Goal: Check status: Check status

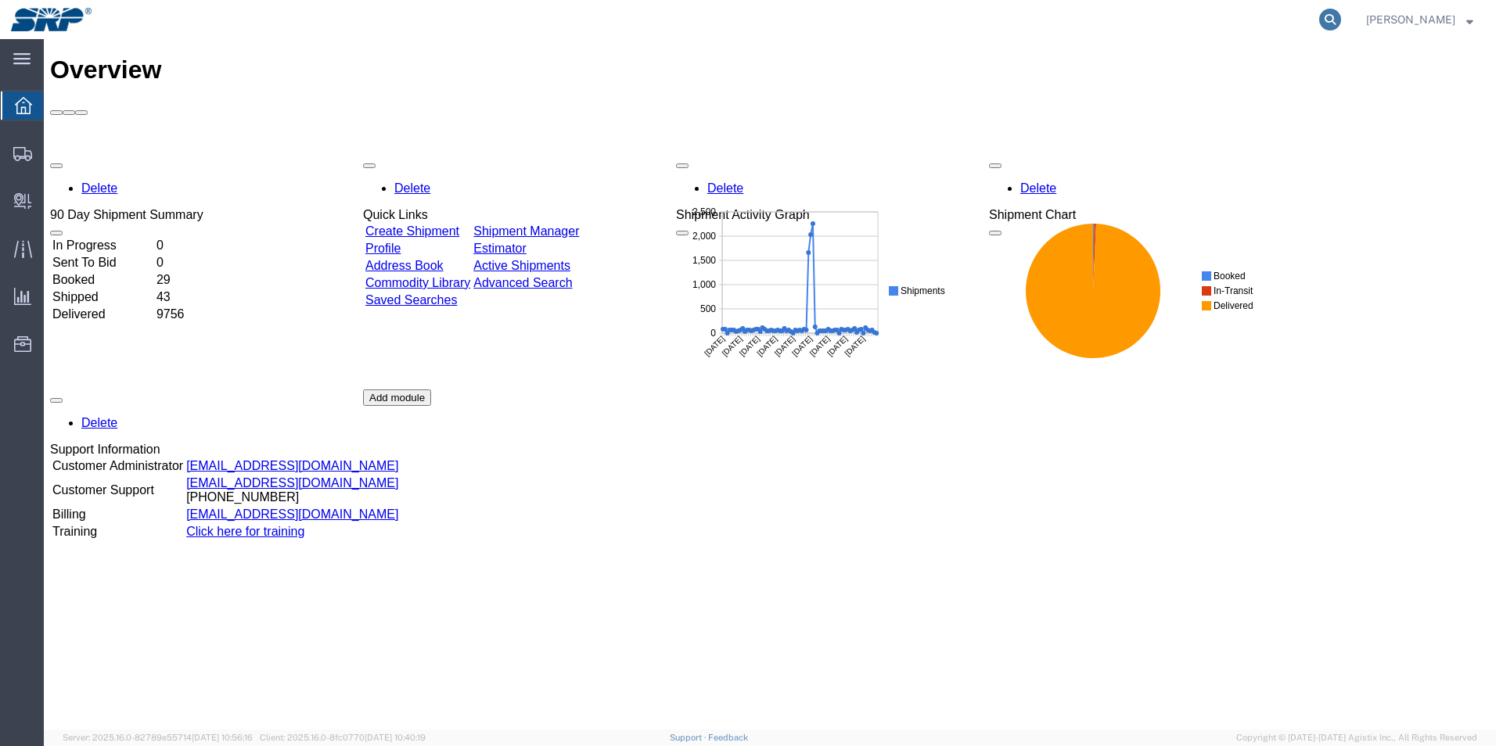
click at [1341, 19] on icon at bounding box center [1330, 20] width 22 height 22
click at [917, 20] on input "search" at bounding box center [1081, 20] width 476 height 38
type input "1z3500370397721876"
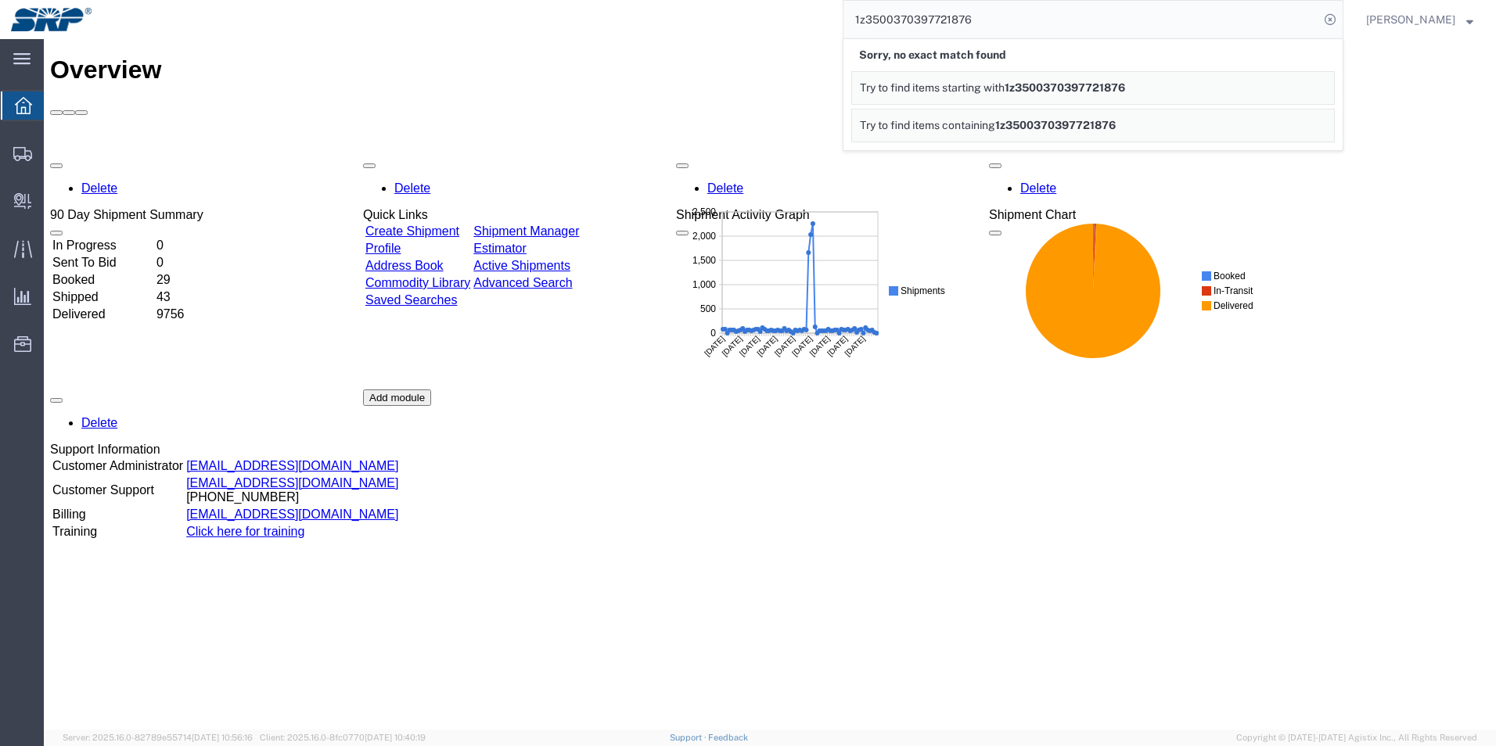
click at [1100, 127] on span "1z3500370397721876" at bounding box center [1055, 125] width 120 height 13
click at [1103, 89] on span "1z3500370397721876" at bounding box center [1064, 87] width 120 height 13
click at [1115, 85] on span "1z3500370397721876" at bounding box center [1064, 87] width 120 height 13
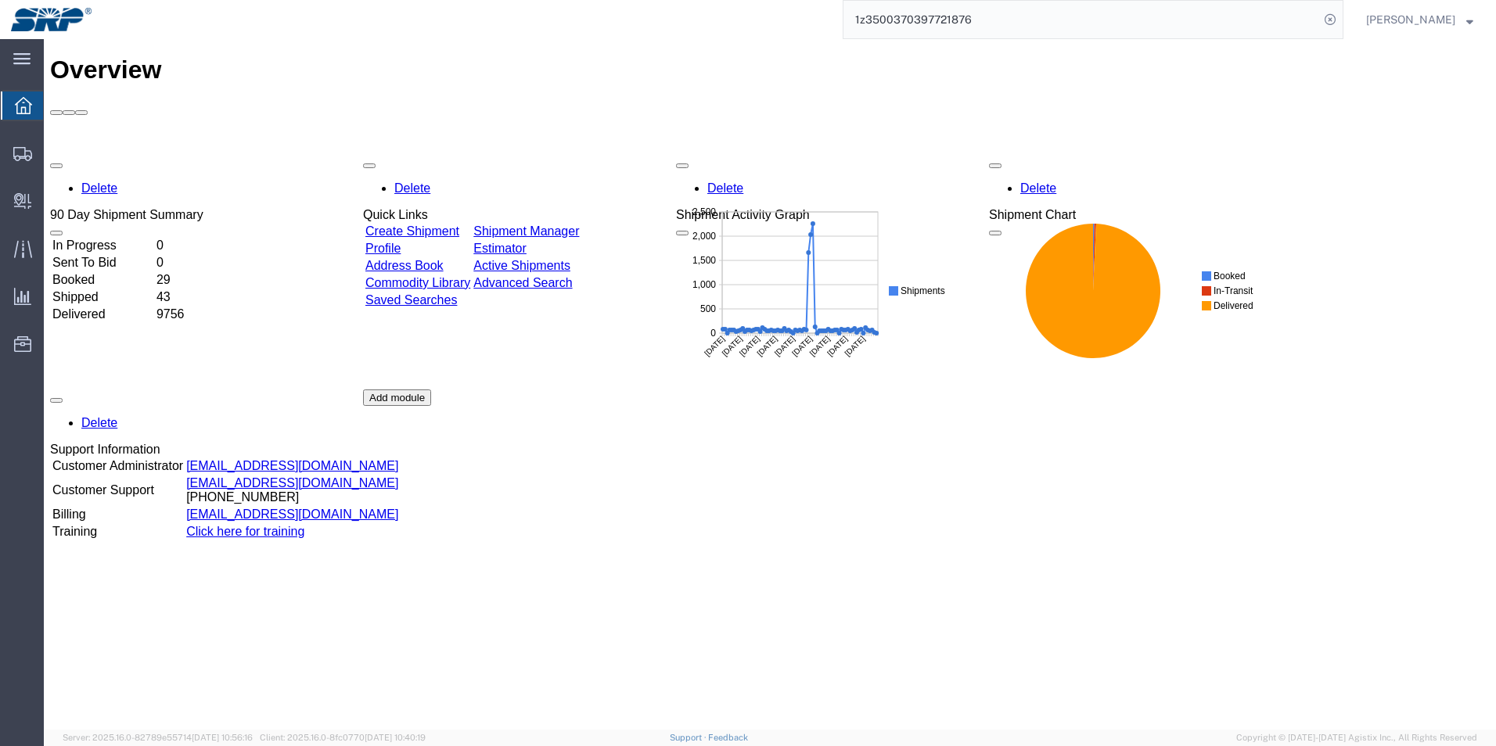
click at [1252, 22] on input "1z3500370397721876" at bounding box center [1081, 20] width 476 height 38
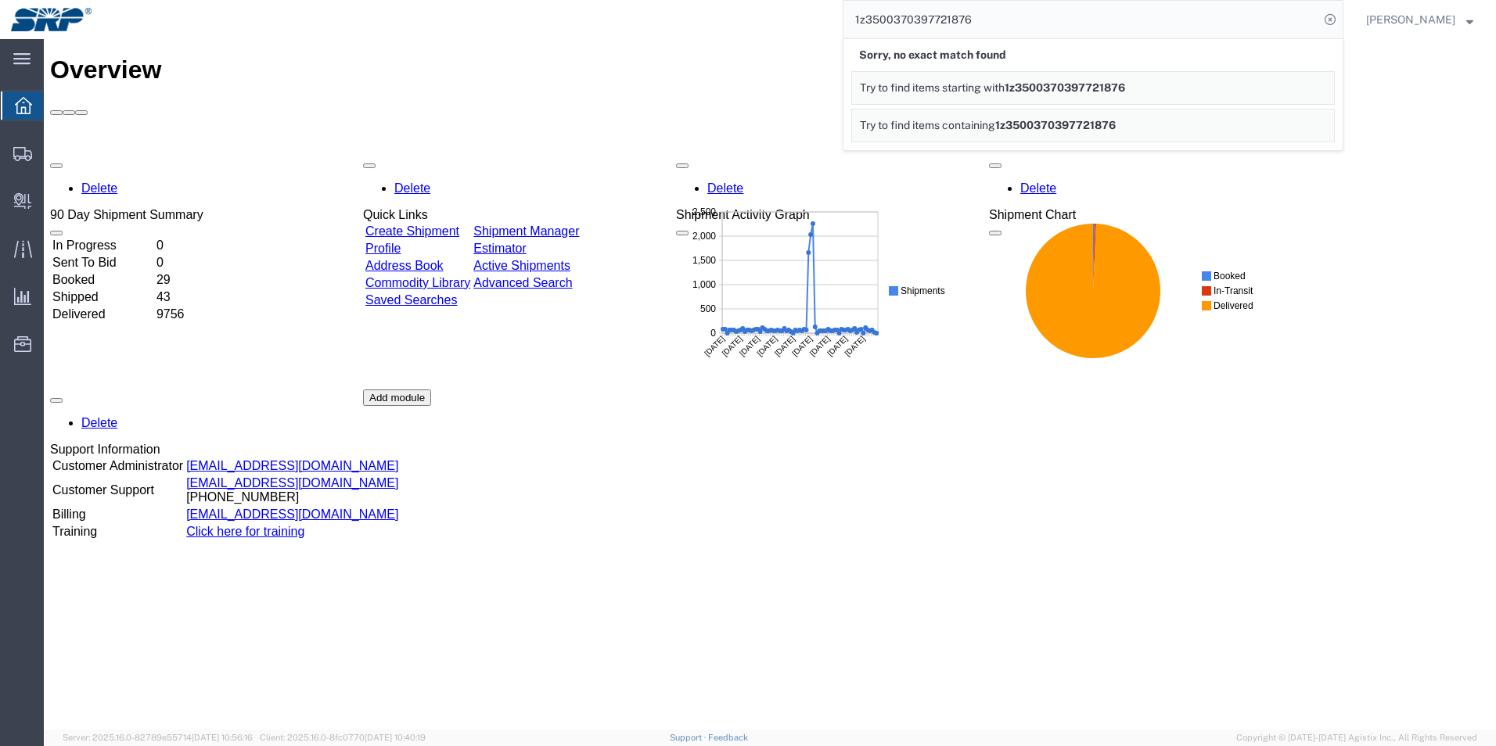
click at [1097, 24] on input "1z3500370397721876" at bounding box center [1081, 20] width 476 height 38
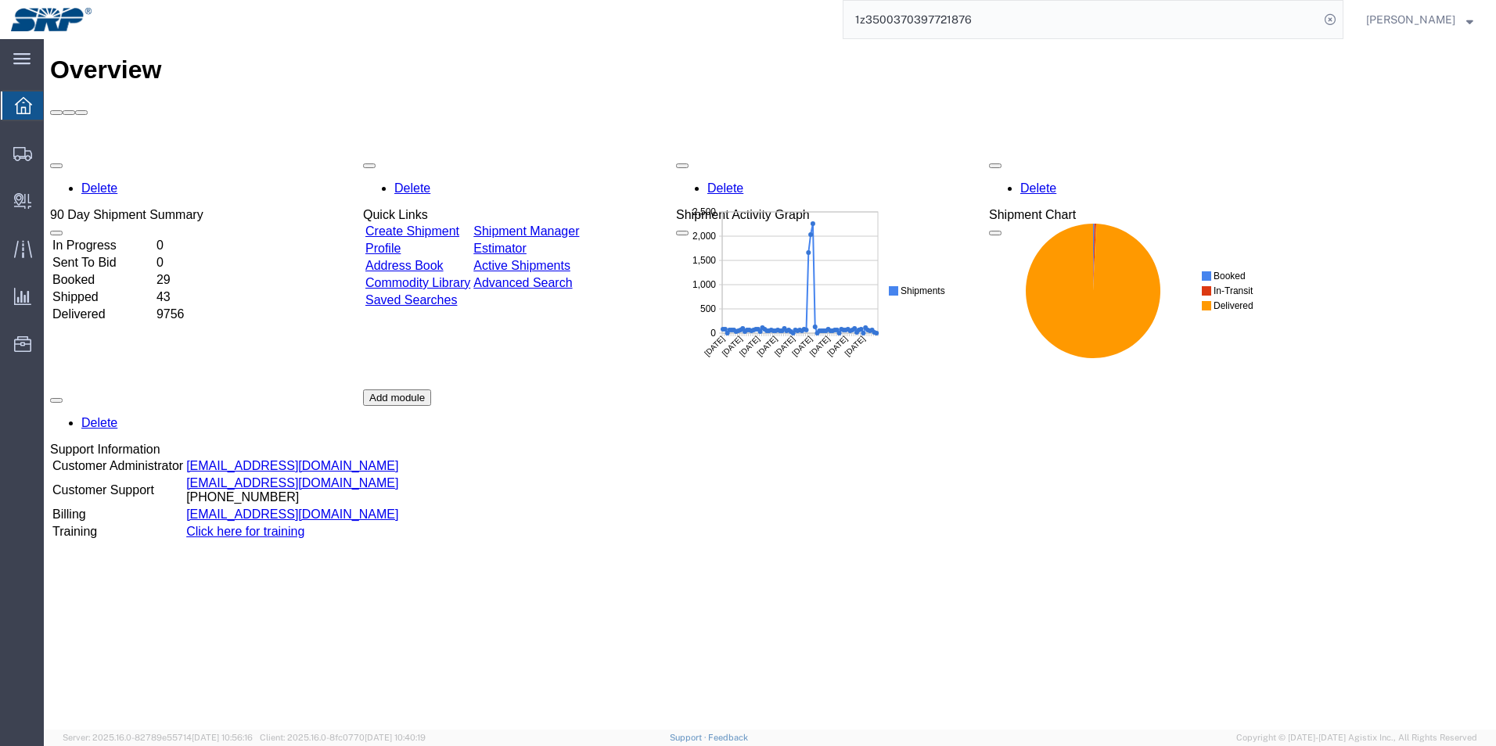
click at [1195, 22] on input "1z3500370397721876" at bounding box center [1081, 20] width 476 height 38
click at [1247, 15] on input "1z3500370397721876" at bounding box center [1081, 20] width 476 height 38
click at [1026, 13] on input "1z3500370397721876" at bounding box center [1081, 20] width 476 height 38
